Goal: Task Accomplishment & Management: Complete application form

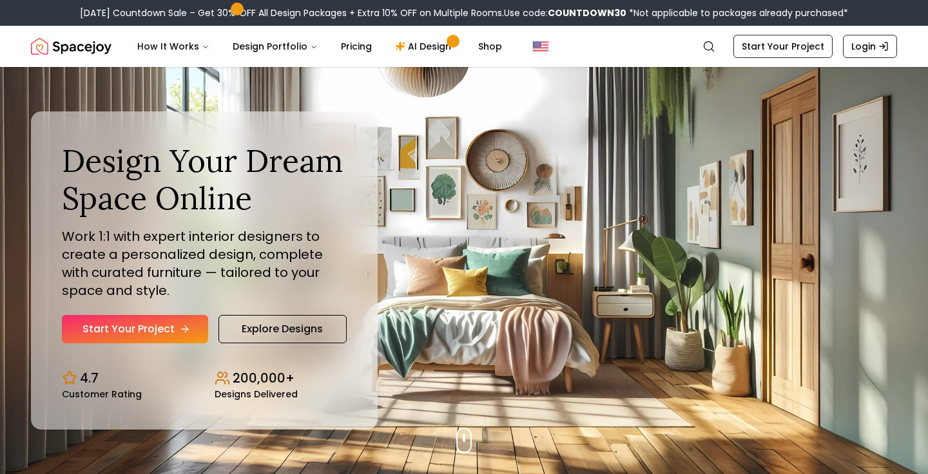
click at [170, 332] on link "Start Your Project" at bounding box center [135, 329] width 146 height 28
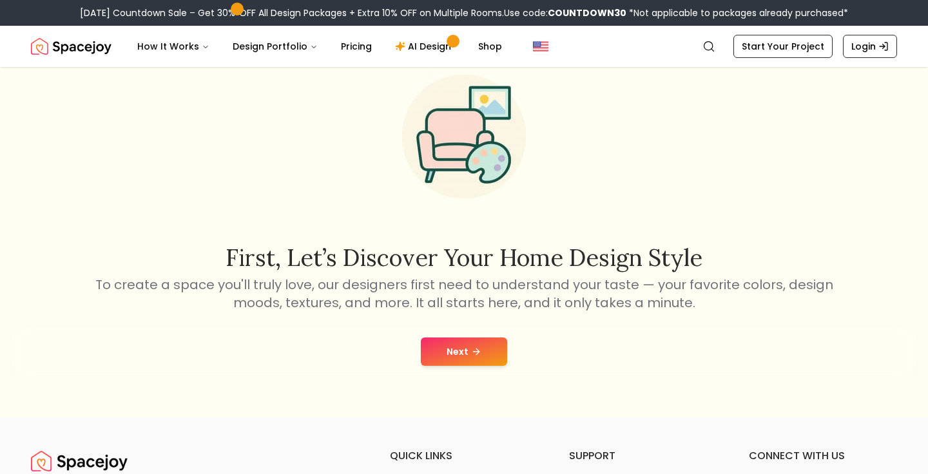
scroll to position [67, 0]
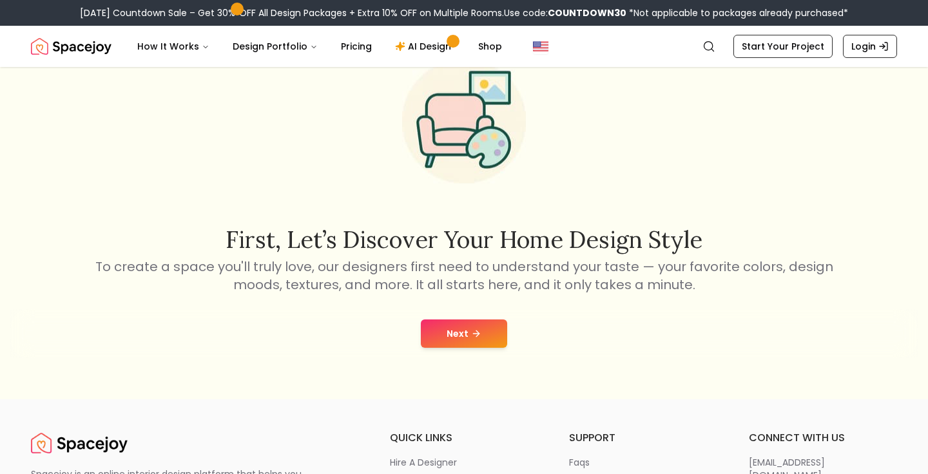
click at [461, 338] on button "Next" at bounding box center [464, 334] width 86 height 28
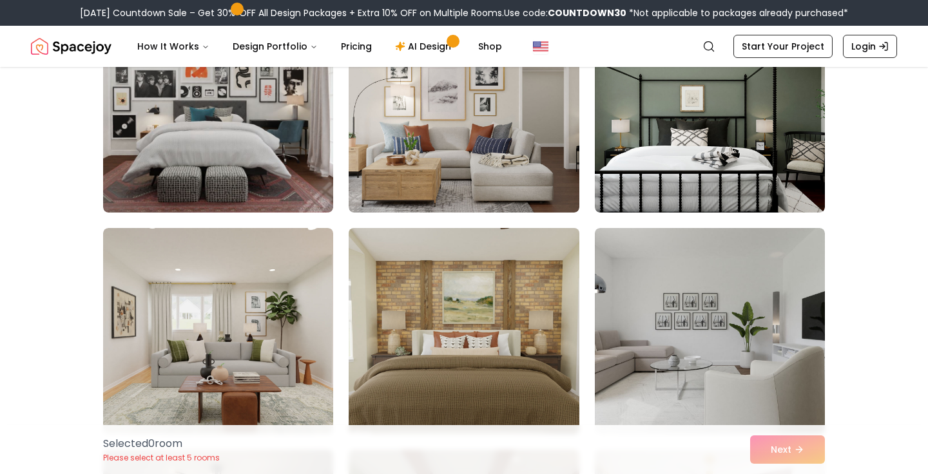
scroll to position [616, 0]
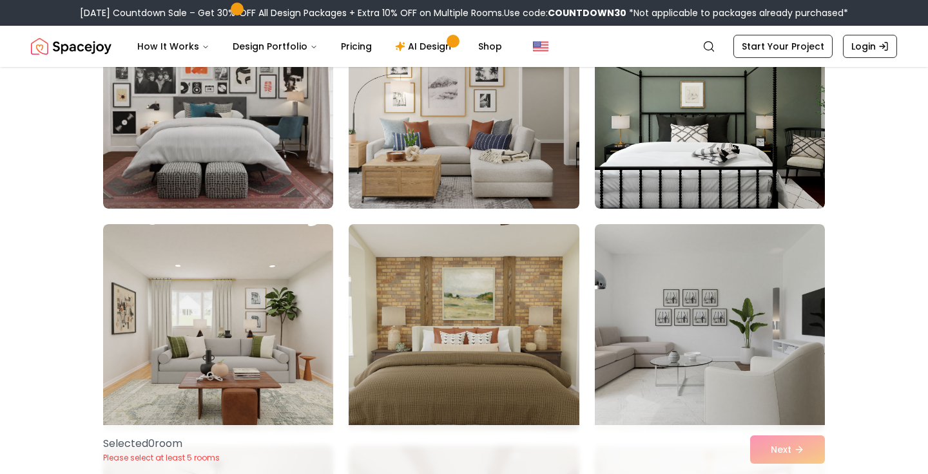
click at [458, 299] on img at bounding box center [464, 327] width 242 height 216
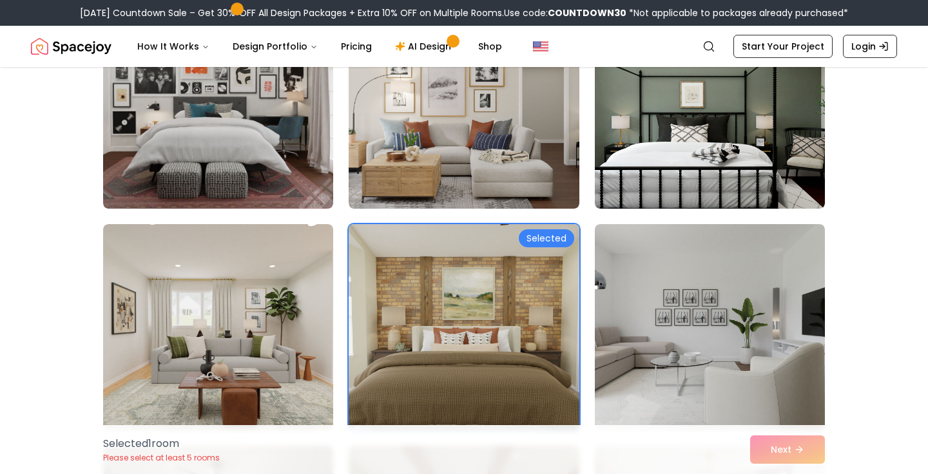
click at [460, 277] on img at bounding box center [464, 327] width 242 height 216
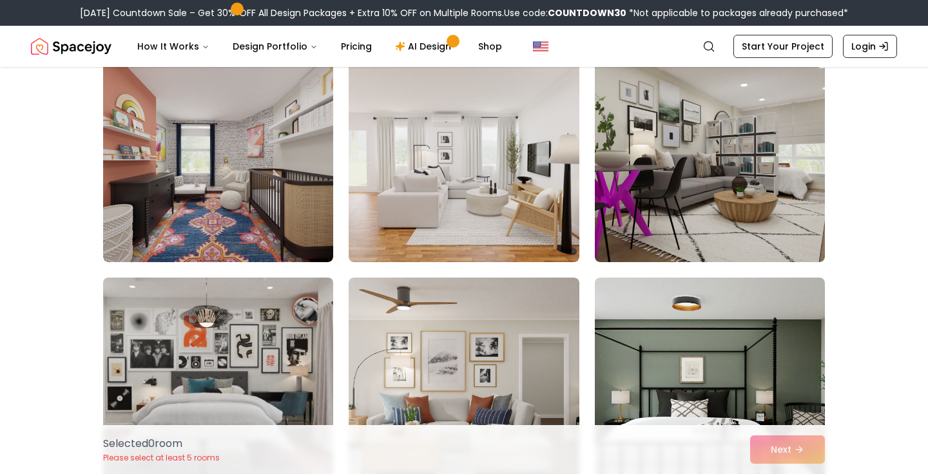
scroll to position [332, 1]
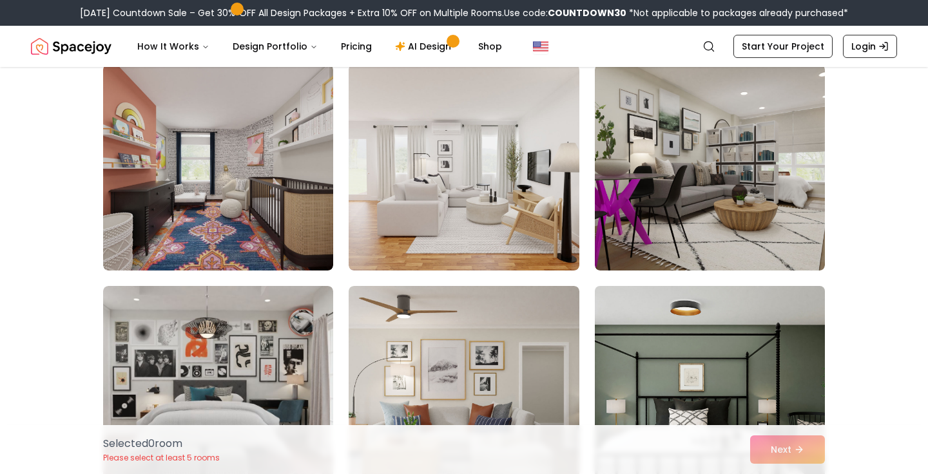
click at [671, 341] on img at bounding box center [710, 389] width 242 height 216
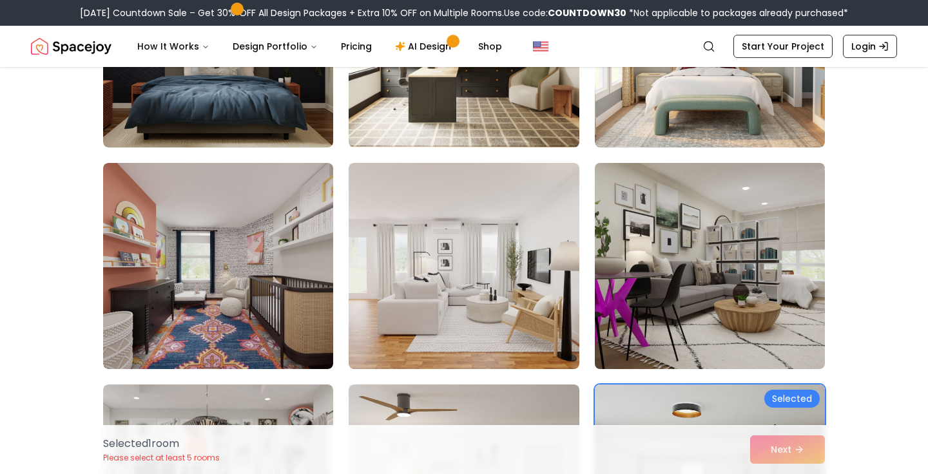
click at [672, 271] on img at bounding box center [710, 266] width 242 height 216
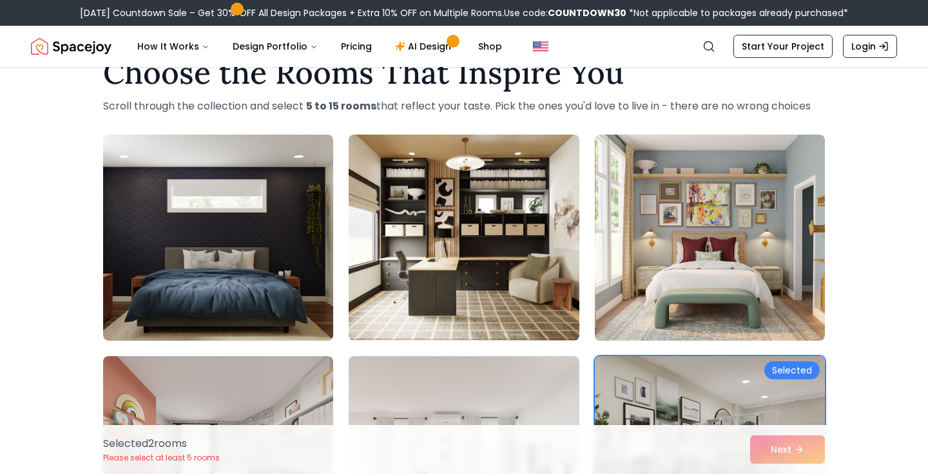
scroll to position [40, 0]
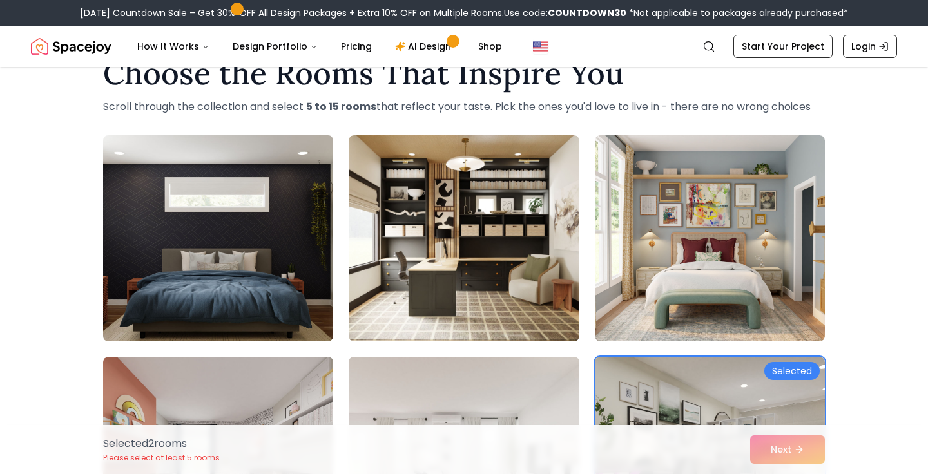
click at [274, 271] on img at bounding box center [218, 238] width 242 height 216
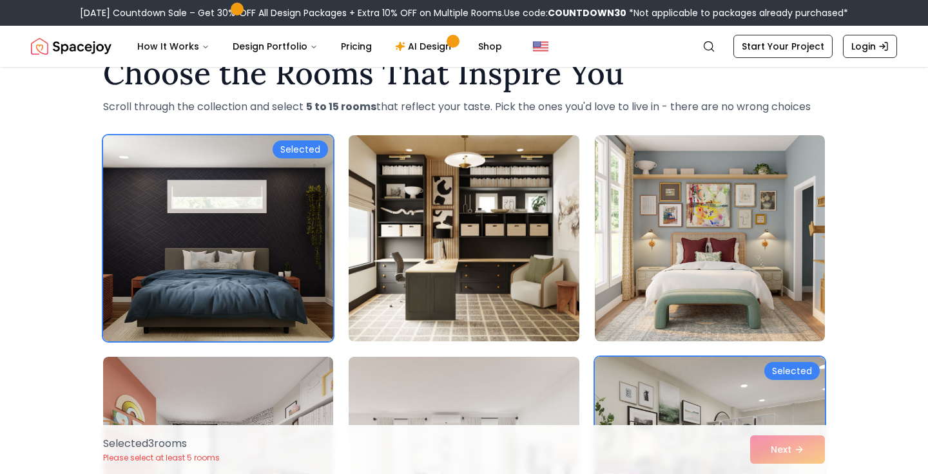
click at [422, 255] on img at bounding box center [464, 238] width 242 height 216
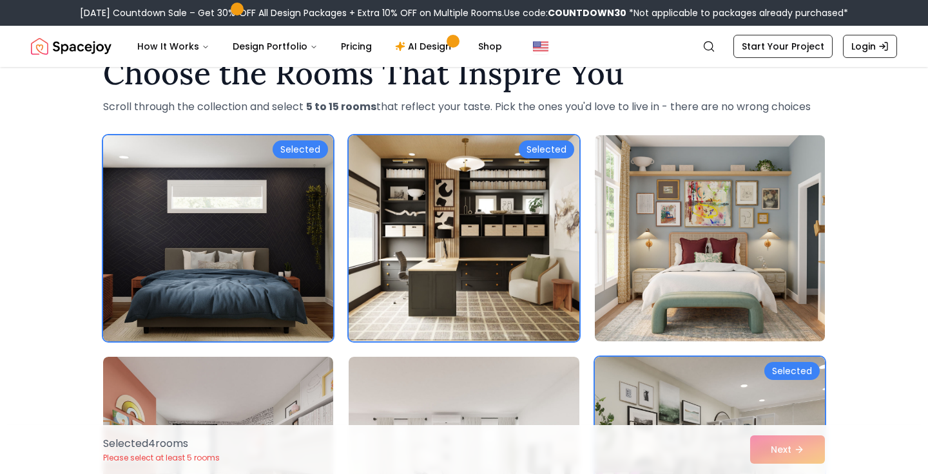
click at [705, 242] on img at bounding box center [710, 238] width 242 height 216
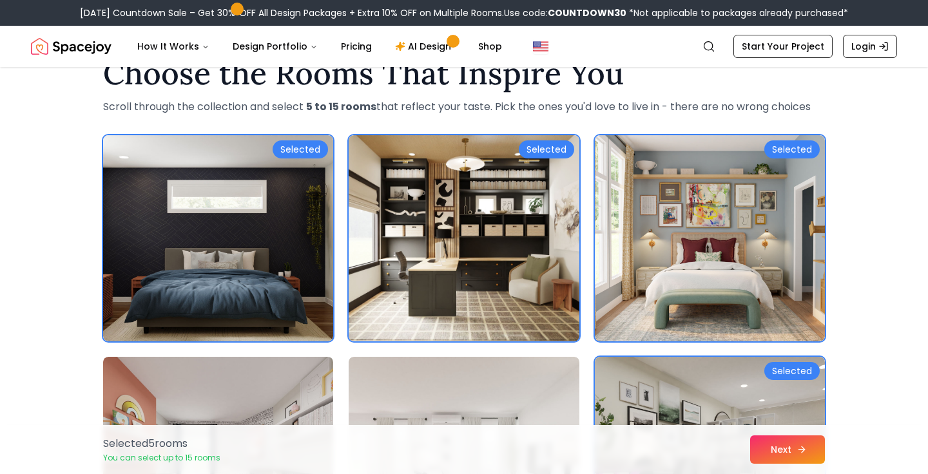
click at [774, 446] on button "Next" at bounding box center [787, 450] width 75 height 28
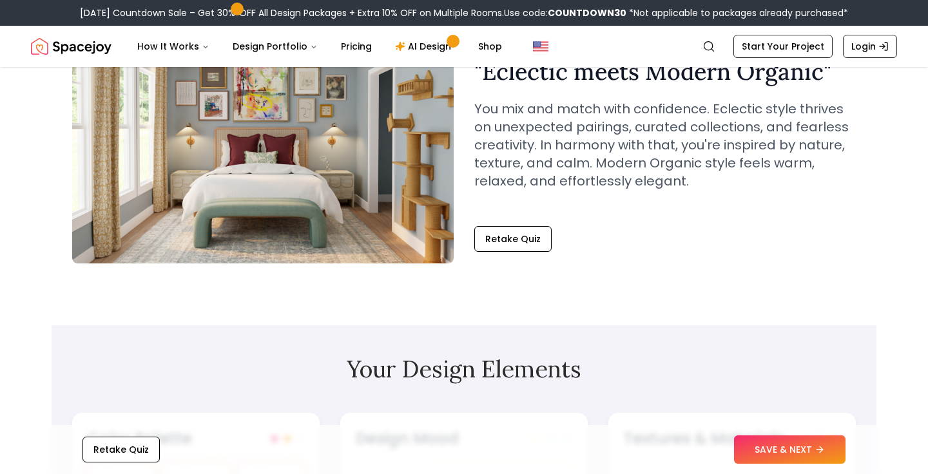
scroll to position [122, 0]
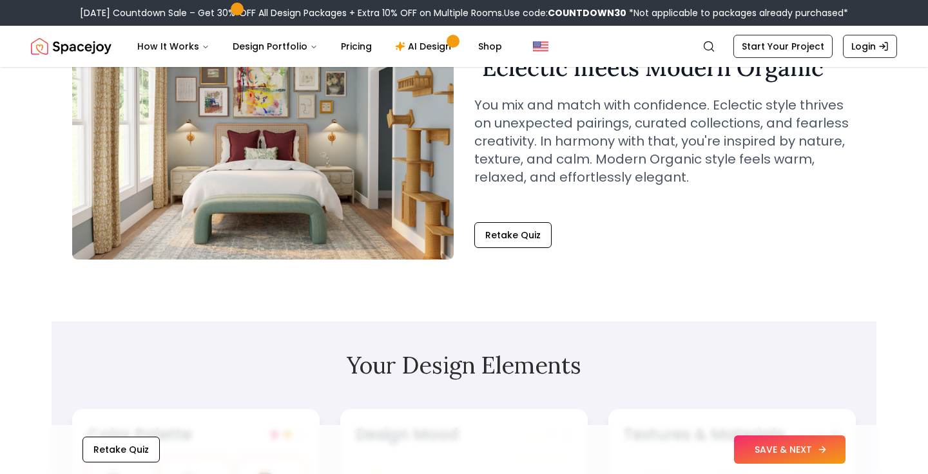
click at [781, 448] on button "SAVE & NEXT" at bounding box center [789, 450] width 111 height 28
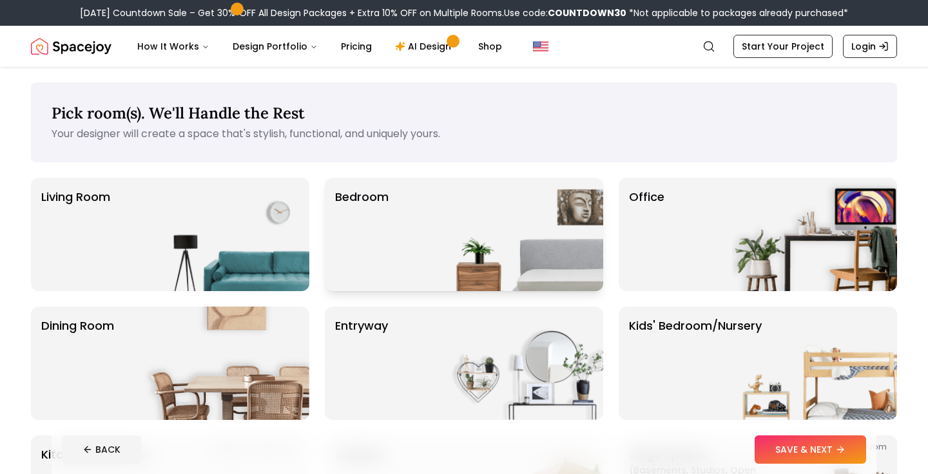
click at [476, 232] on img at bounding box center [520, 234] width 165 height 113
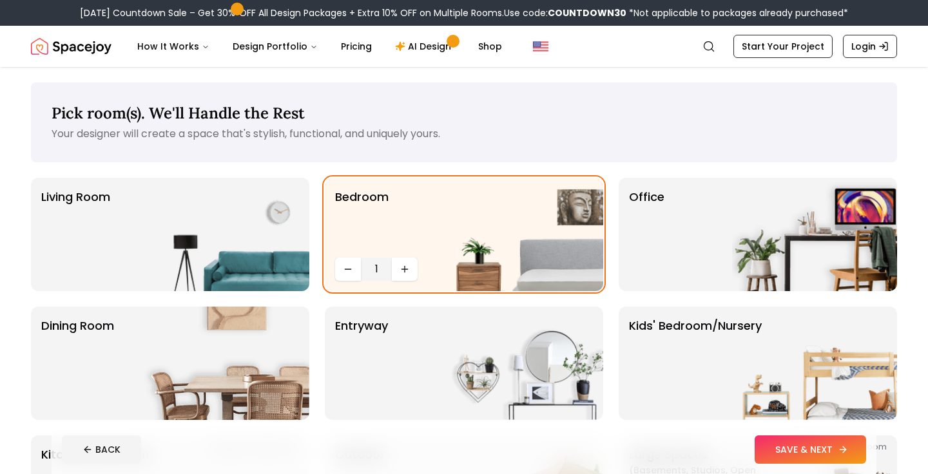
click at [794, 461] on button "SAVE & NEXT" at bounding box center [809, 450] width 111 height 28
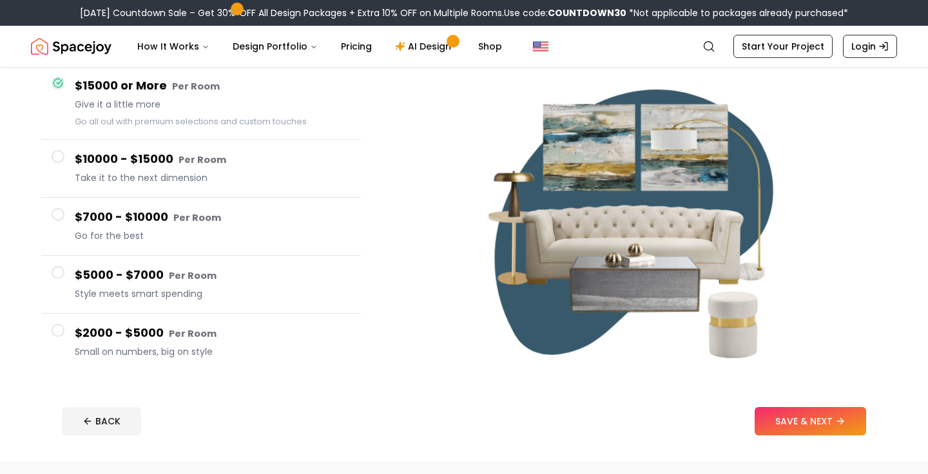
scroll to position [117, 0]
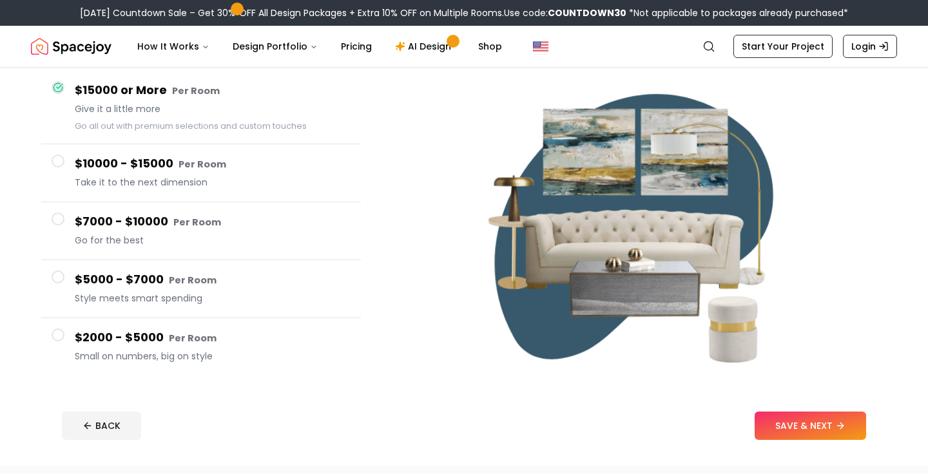
click at [236, 341] on h4 "$2000 - $5000 Per Room" at bounding box center [213, 338] width 276 height 19
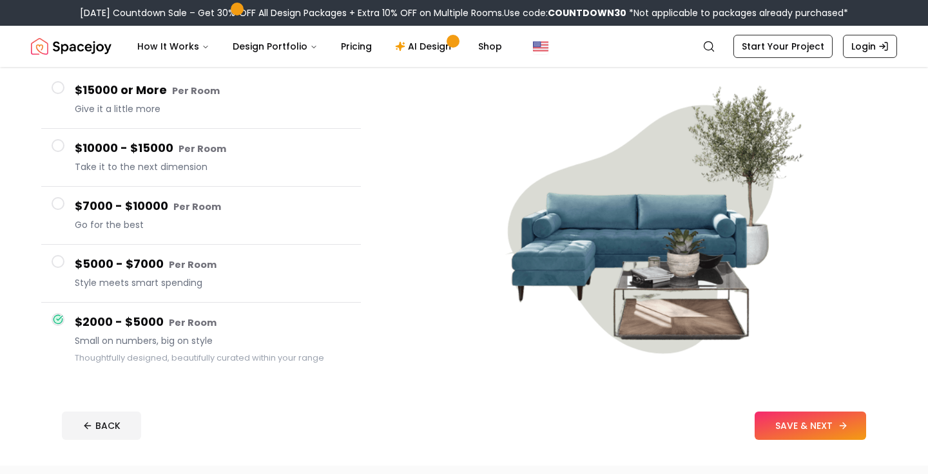
click at [807, 431] on button "SAVE & NEXT" at bounding box center [809, 426] width 111 height 28
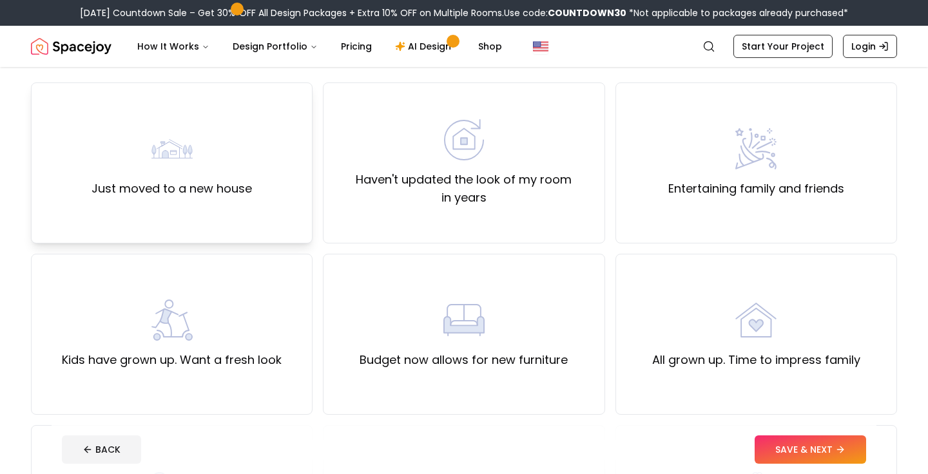
scroll to position [101, 0]
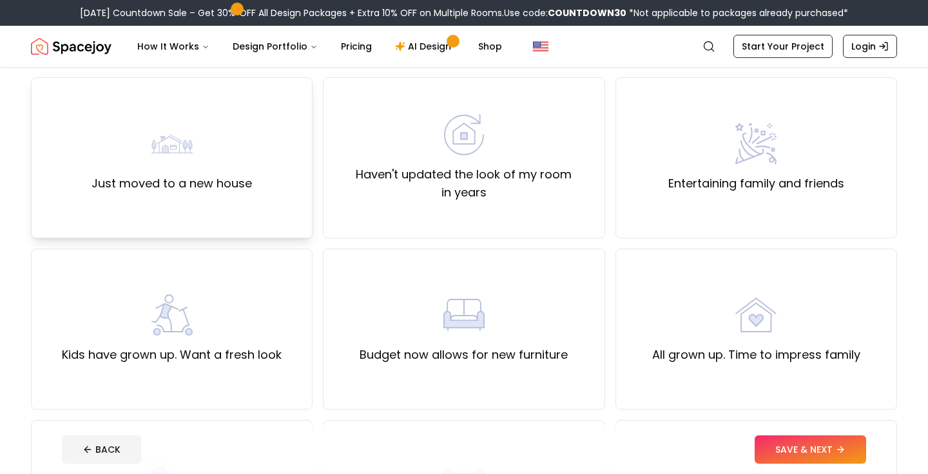
click at [144, 198] on div "Just moved to a new house" at bounding box center [172, 157] width 282 height 161
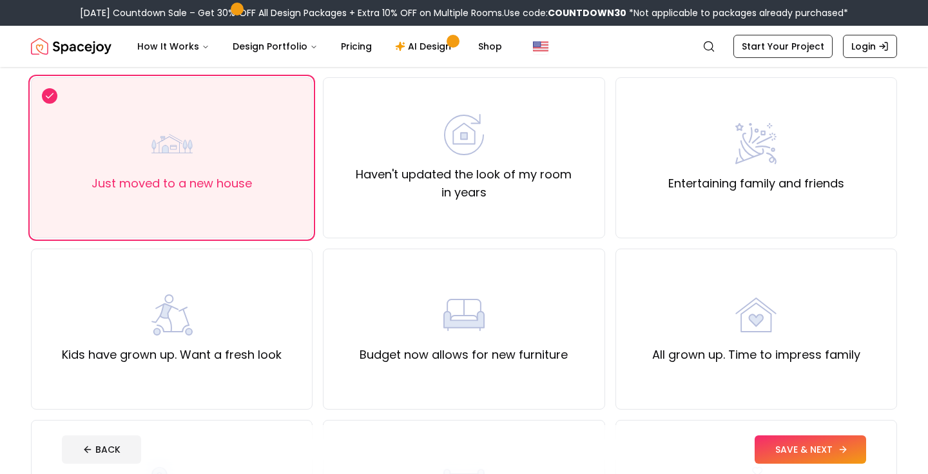
click at [805, 461] on button "SAVE & NEXT" at bounding box center [809, 450] width 111 height 28
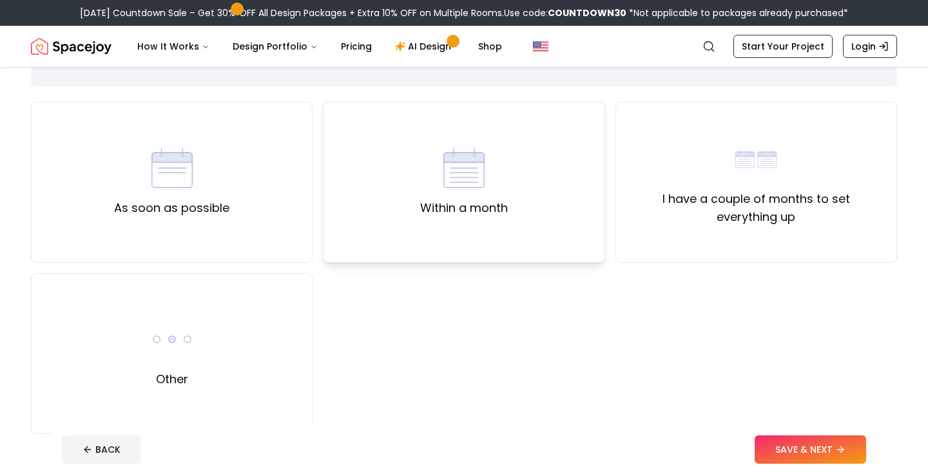
scroll to position [77, 0]
click at [226, 166] on div "As soon as possible" at bounding box center [171, 182] width 115 height 70
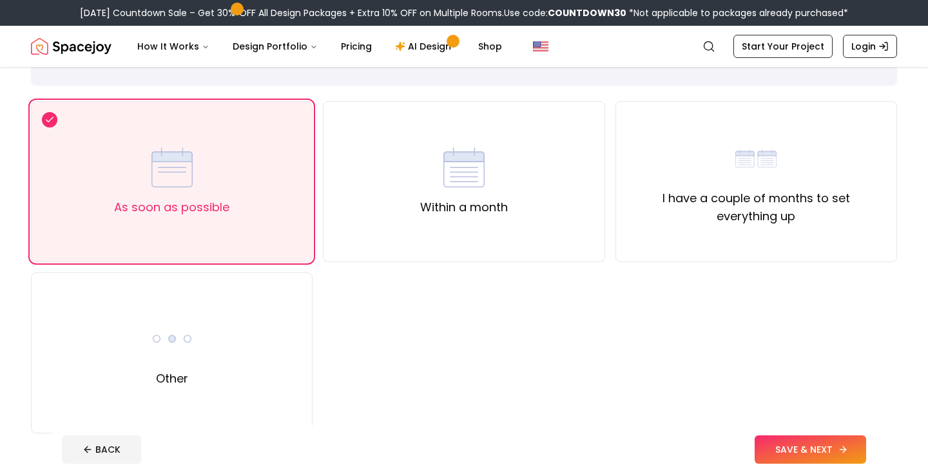
click at [807, 446] on button "SAVE & NEXT" at bounding box center [809, 450] width 111 height 28
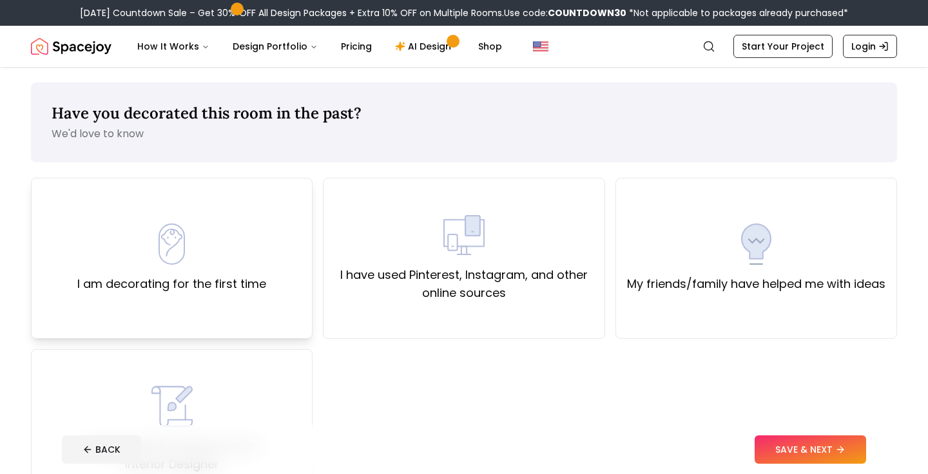
click at [253, 298] on div "I am decorating for the first time" at bounding box center [172, 258] width 282 height 161
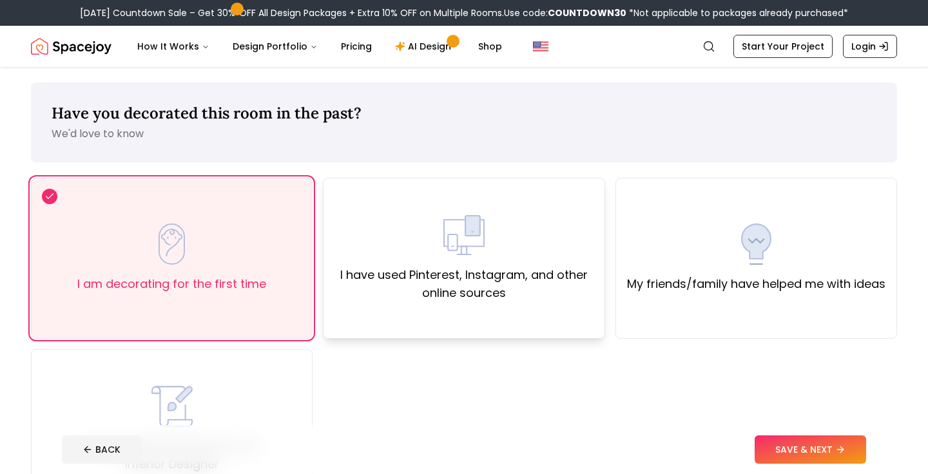
click at [493, 332] on div "I have used Pinterest, Instagram, and other online sources" at bounding box center [464, 258] width 282 height 161
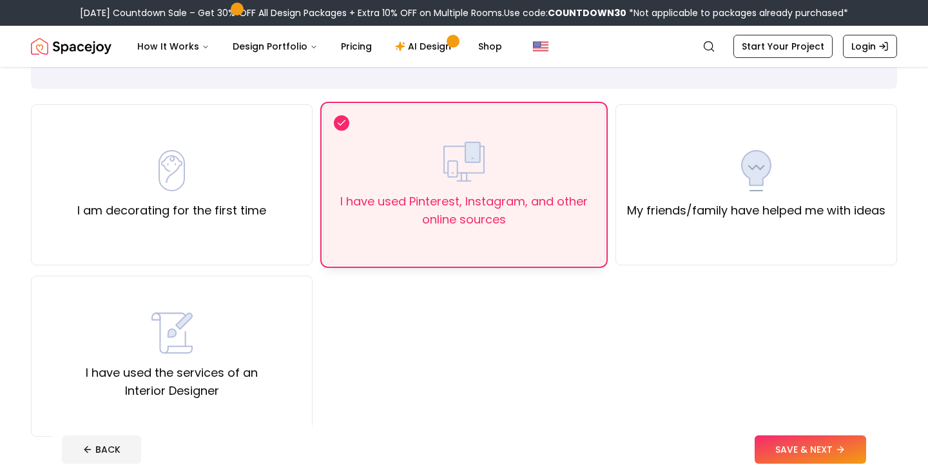
scroll to position [82, 0]
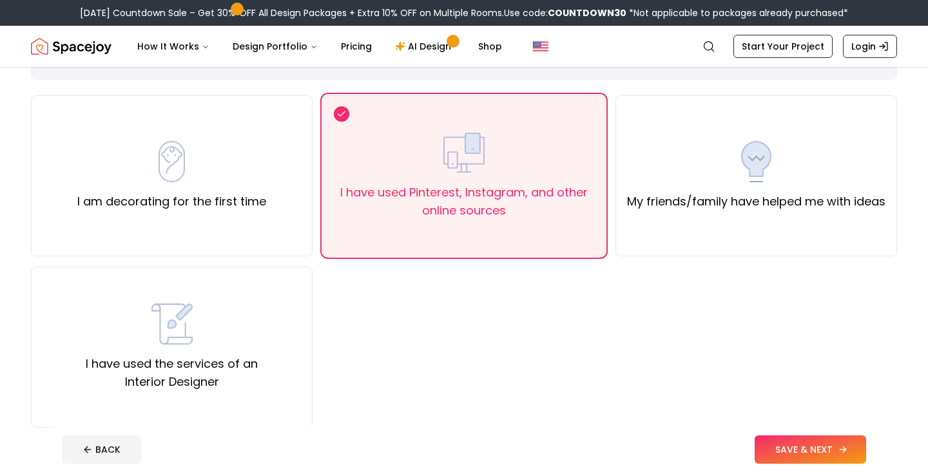
click at [785, 448] on button "SAVE & NEXT" at bounding box center [809, 450] width 111 height 28
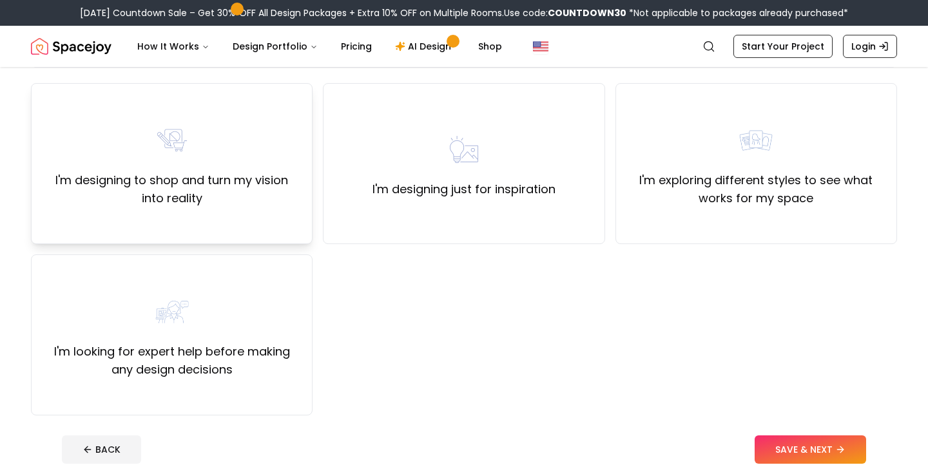
scroll to position [99, 0]
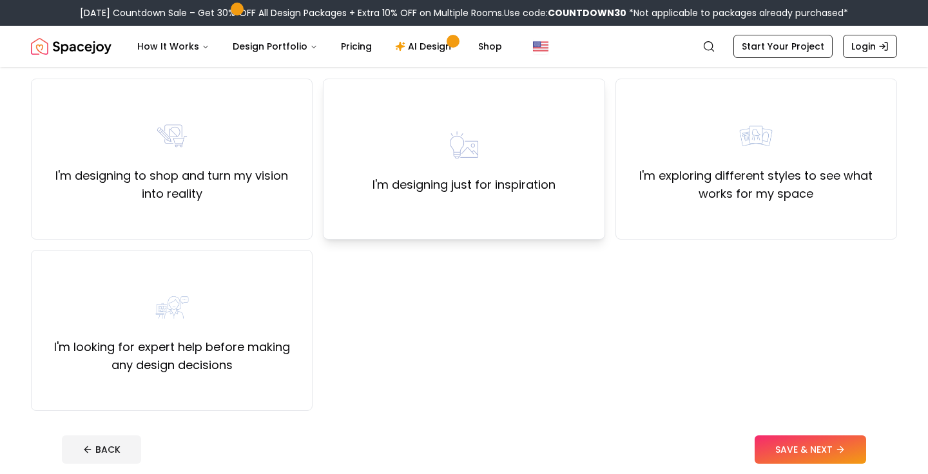
click at [457, 207] on div "I'm designing just for inspiration" at bounding box center [464, 159] width 282 height 161
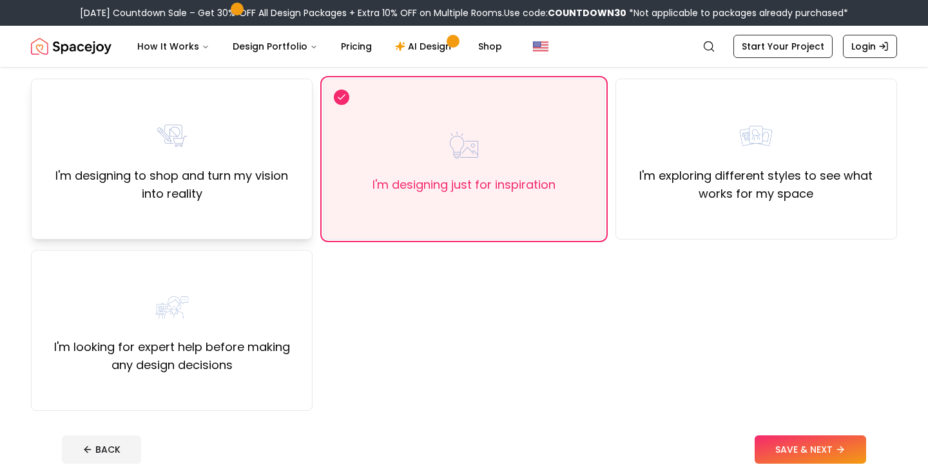
click at [221, 151] on div "I'm designing to shop and turn my vision into reality" at bounding box center [172, 159] width 260 height 88
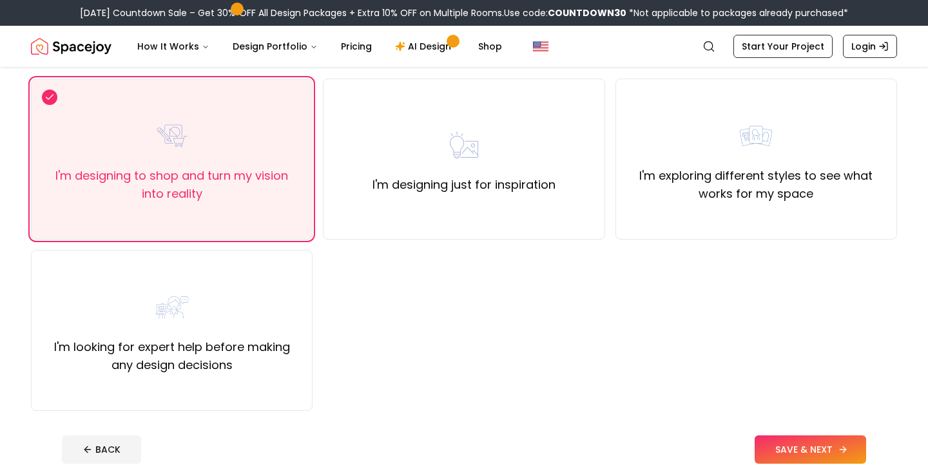
click at [774, 445] on button "SAVE & NEXT" at bounding box center [809, 450] width 111 height 28
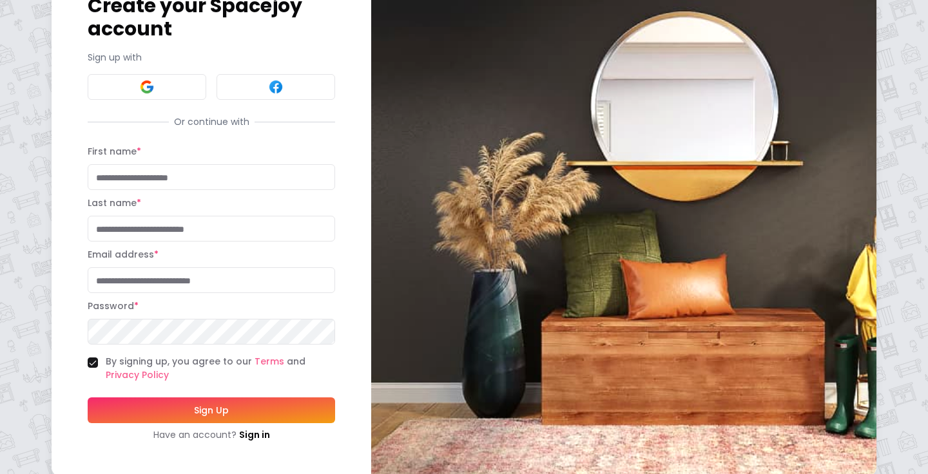
scroll to position [93, 0]
